Goal: Browse casually: Explore the website without a specific task or goal

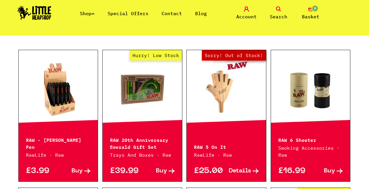
scroll to position [146, 0]
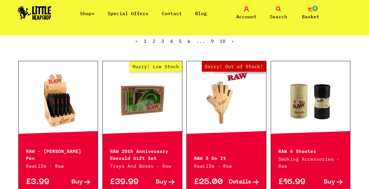
click at [222, 114] on link "Out of Stock Hurry! Low Stock Sorry! Out of Stock!" at bounding box center [226, 100] width 79 height 58
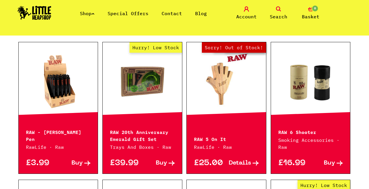
scroll to position [175, 0]
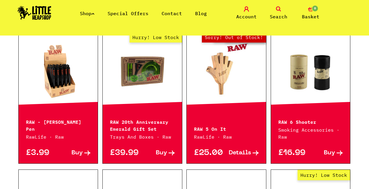
click at [135, 105] on div "Hurry! Low Stock" at bounding box center [142, 71] width 79 height 79
click at [140, 80] on link "Hurry! Low Stock" at bounding box center [142, 71] width 79 height 58
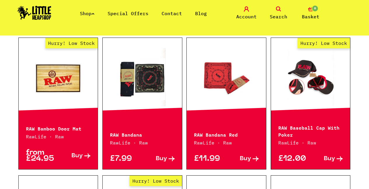
scroll to position [437, 0]
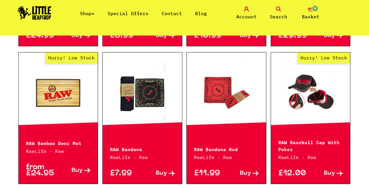
click at [306, 73] on link "Hurry! Low Stock" at bounding box center [310, 92] width 79 height 58
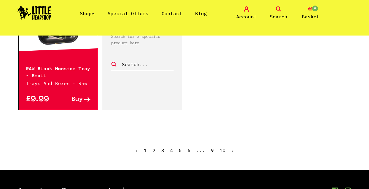
scroll to position [1028, 0]
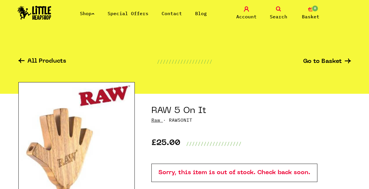
scroll to position [58, 0]
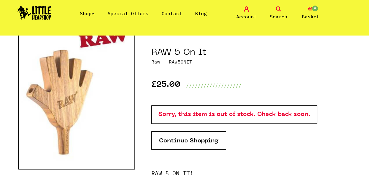
click at [67, 131] on img at bounding box center [76, 97] width 116 height 146
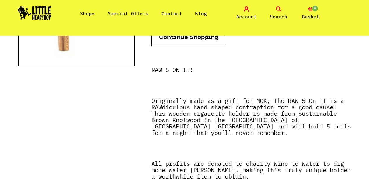
scroll to position [204, 0]
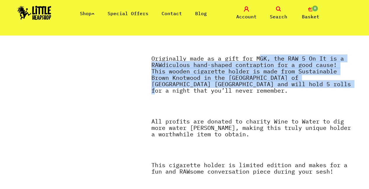
drag, startPoint x: 270, startPoint y: 61, endPoint x: 328, endPoint y: 83, distance: 62.2
click at [328, 83] on p "Originally made as a gift for MGK, the RAW 5 On It is a RAWdiculous hand-shaped…" at bounding box center [250, 77] width 199 height 44
drag, startPoint x: 328, startPoint y: 83, endPoint x: 316, endPoint y: 79, distance: 12.4
click at [328, 83] on p "Originally made as a gift for MGK, the RAW 5 On It is a RAWdiculous hand-shaped…" at bounding box center [250, 77] width 199 height 44
click at [222, 71] on strong "Originally made as a gift for MGK, the RAW 5 On It is a RAWdiculous hand-shaped…" at bounding box center [250, 75] width 199 height 40
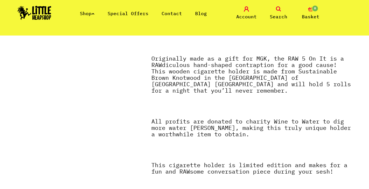
click at [196, 70] on strong "Originally made as a gift for MGK, the RAW 5 On It is a RAWdiculous hand-shaped…" at bounding box center [250, 75] width 199 height 40
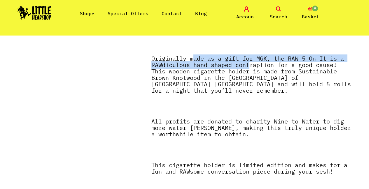
drag, startPoint x: 195, startPoint y: 60, endPoint x: 249, endPoint y: 67, distance: 54.6
click at [249, 67] on strong "Originally made as a gift for MGK, the RAW 5 On It is a RAWdiculous hand-shaped…" at bounding box center [250, 75] width 199 height 40
click at [211, 67] on strong "Originally made as a gift for MGK, the RAW 5 On It is a RAWdiculous hand-shaped…" at bounding box center [250, 75] width 199 height 40
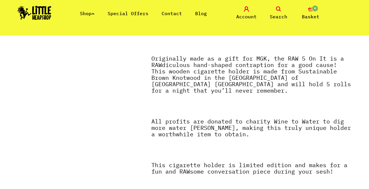
click at [208, 66] on strong "Originally made as a gift for MGK, the RAW 5 On It is a RAWdiculous hand-shaped…" at bounding box center [250, 75] width 199 height 40
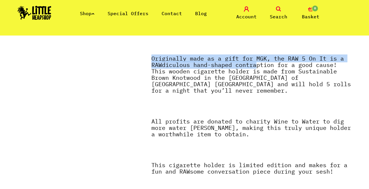
drag, startPoint x: 150, startPoint y: 60, endPoint x: 255, endPoint y: 63, distance: 104.7
click at [255, 63] on section "RAW 5 On It Raw · RAW5ONIT £25.00 /////////////////// Sorry, this item is out o…" at bounding box center [184, 76] width 332 height 373
click at [255, 63] on strong "Originally made as a gift for MGK, the RAW 5 On It is a RAWdiculous hand-shaped…" at bounding box center [250, 75] width 199 height 40
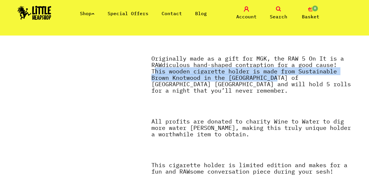
drag, startPoint x: 155, startPoint y: 72, endPoint x: 288, endPoint y: 80, distance: 132.6
click at [288, 80] on strong "Originally made as a gift for MGK, the RAW 5 On It is a RAWdiculous hand-shaped…" at bounding box center [250, 75] width 199 height 40
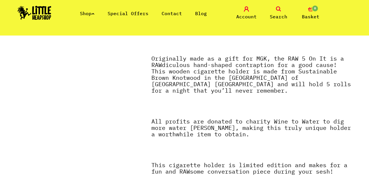
drag, startPoint x: 288, startPoint y: 80, endPoint x: 306, endPoint y: 81, distance: 18.7
click at [306, 81] on strong "Originally made as a gift for MGK, the RAW 5 On It is a RAWdiculous hand-shaped…" at bounding box center [250, 75] width 199 height 40
click at [238, 83] on strong "Originally made as a gift for MGK, the RAW 5 On It is a RAWdiculous hand-shaped…" at bounding box center [250, 75] width 199 height 40
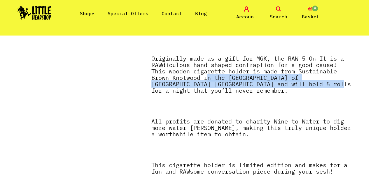
drag, startPoint x: 212, startPoint y: 81, endPoint x: 302, endPoint y: 86, distance: 90.8
click at [302, 86] on strong "Originally made as a gift for MGK, the RAW 5 On It is a RAWdiculous hand-shaped…" at bounding box center [250, 75] width 199 height 40
drag, startPoint x: 302, startPoint y: 86, endPoint x: 299, endPoint y: 91, distance: 5.7
click at [302, 86] on strong "Originally made as a gift for MGK, the RAW 5 On It is a RAWdiculous hand-shaped…" at bounding box center [250, 75] width 199 height 40
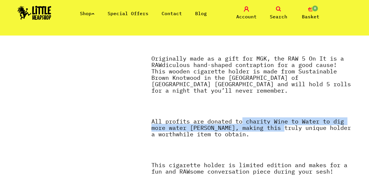
drag, startPoint x: 257, startPoint y: 121, endPoint x: 287, endPoint y: 127, distance: 29.9
click at [287, 127] on strong "All profits are donated to charity Wine to Water to dig more water wells, makin…" at bounding box center [250, 127] width 199 height 21
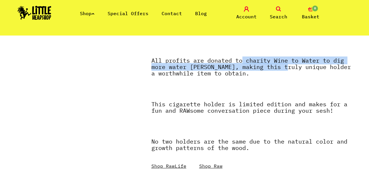
scroll to position [292, 0]
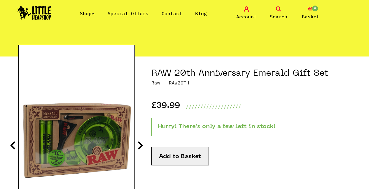
scroll to position [58, 0]
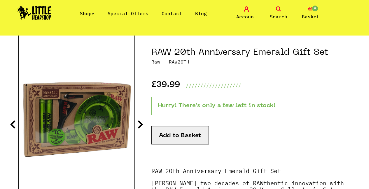
click at [140, 122] on icon at bounding box center [140, 124] width 6 height 9
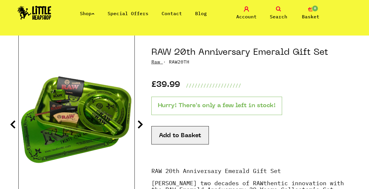
click at [140, 122] on icon at bounding box center [140, 124] width 6 height 9
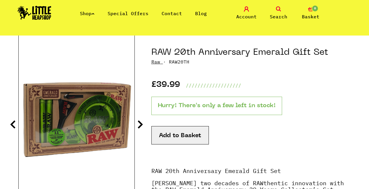
click at [140, 122] on icon at bounding box center [140, 124] width 6 height 9
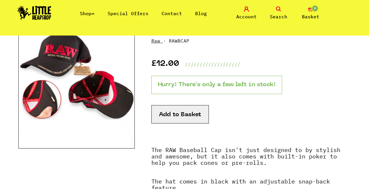
scroll to position [87, 0]
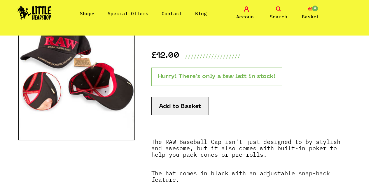
click at [87, 86] on img at bounding box center [76, 68] width 116 height 146
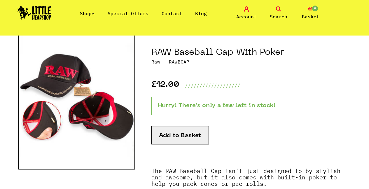
scroll to position [29, 0]
